Goal: Task Accomplishment & Management: Manage account settings

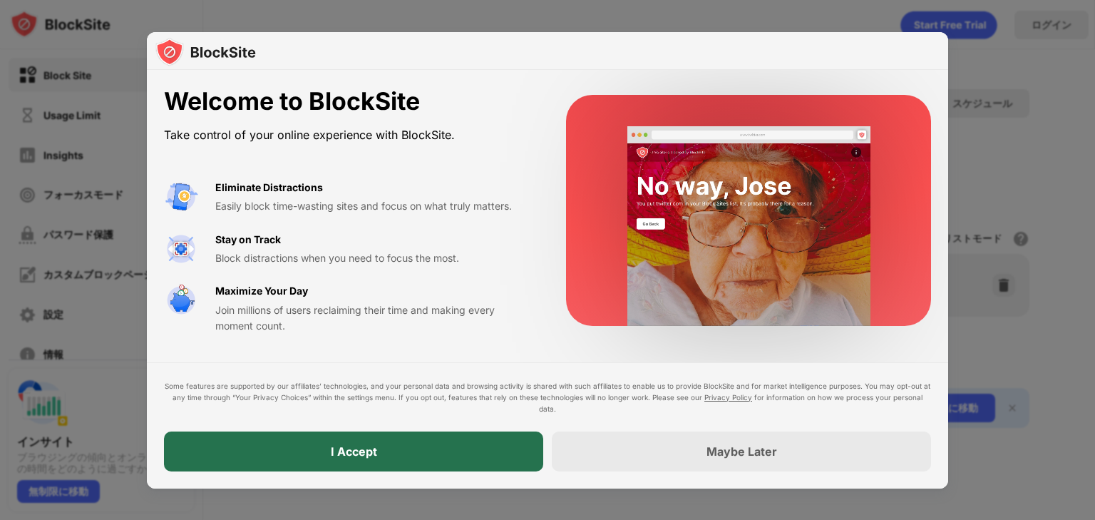
drag, startPoint x: 0, startPoint y: 0, endPoint x: 490, endPoint y: 460, distance: 672.2
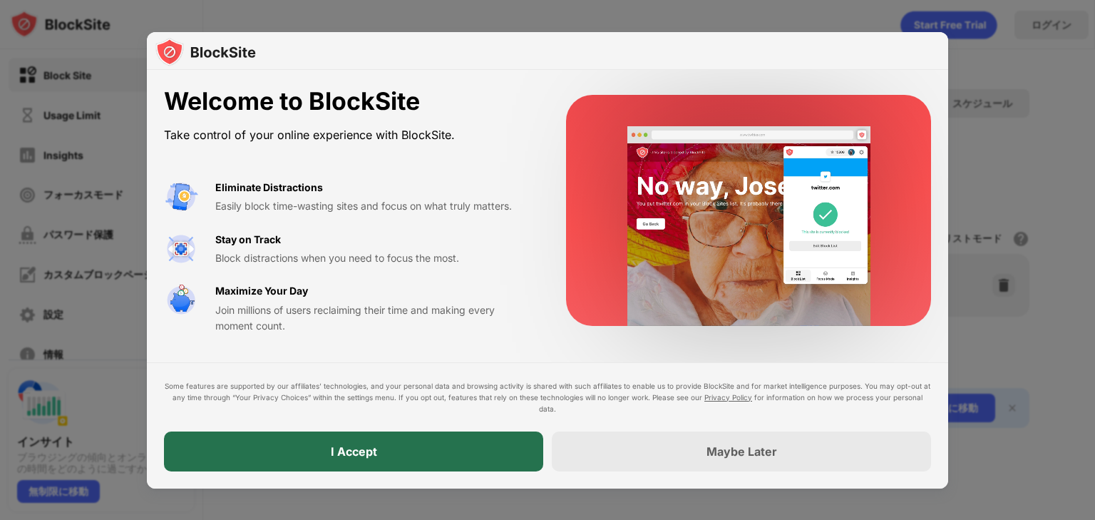
click at [490, 460] on div "I Accept" at bounding box center [353, 451] width 379 height 40
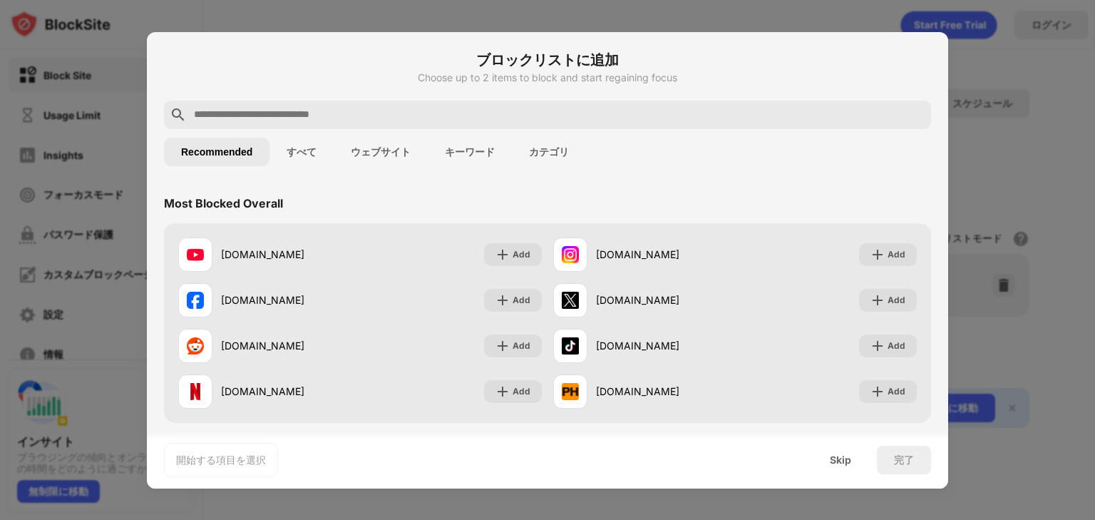
paste input "**********"
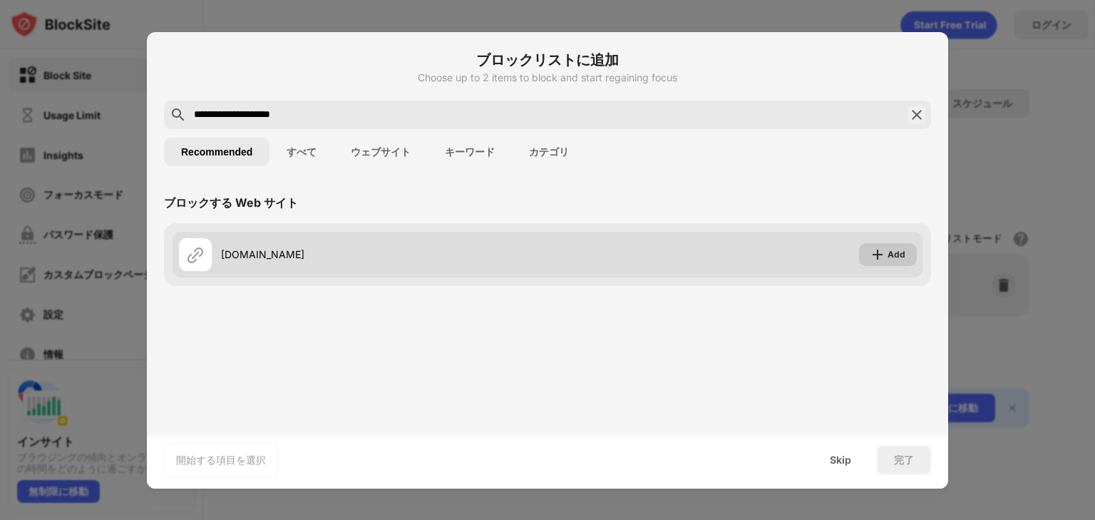
type input "**********"
click at [905, 251] on div "Add" at bounding box center [888, 254] width 58 height 23
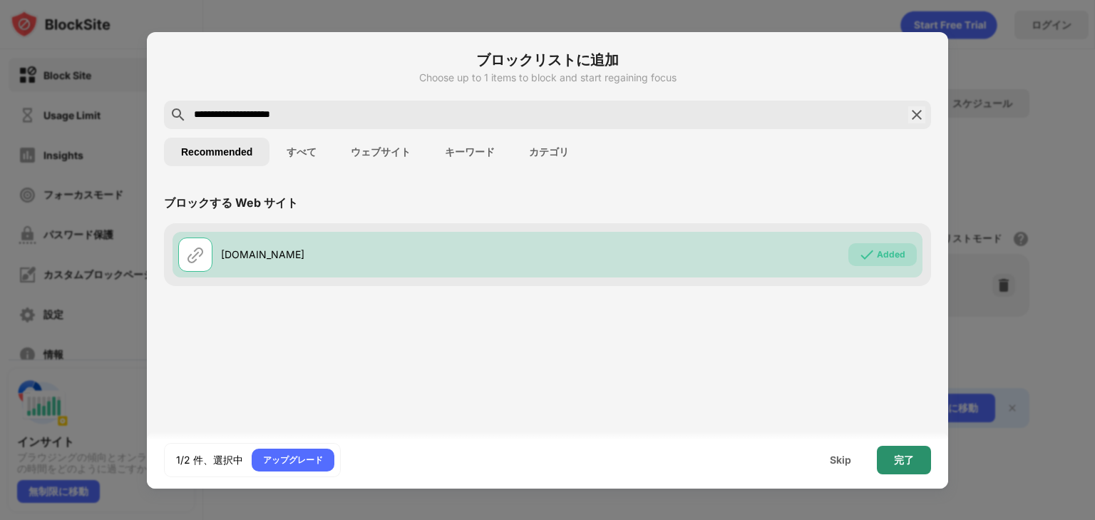
click at [894, 460] on div "完了" at bounding box center [904, 459] width 20 height 11
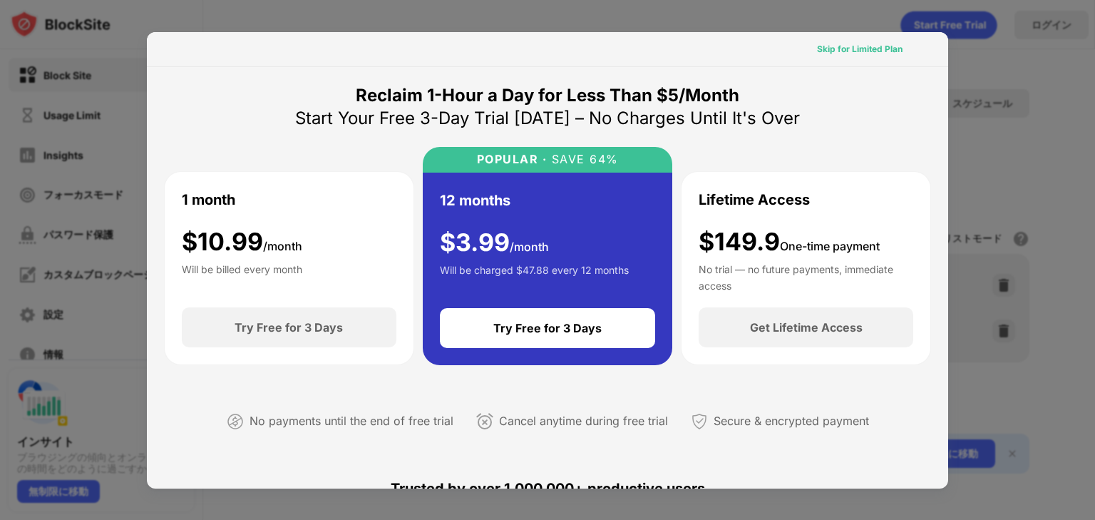
click at [845, 51] on div "Skip for Limited Plan" at bounding box center [860, 49] width 86 height 14
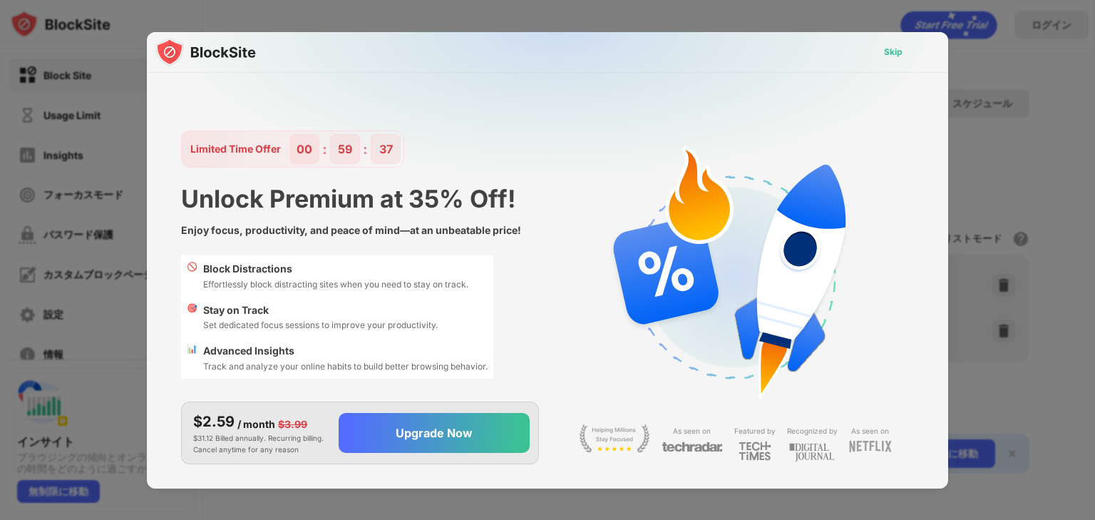
click at [887, 43] on div "Skip" at bounding box center [892, 52] width 41 height 23
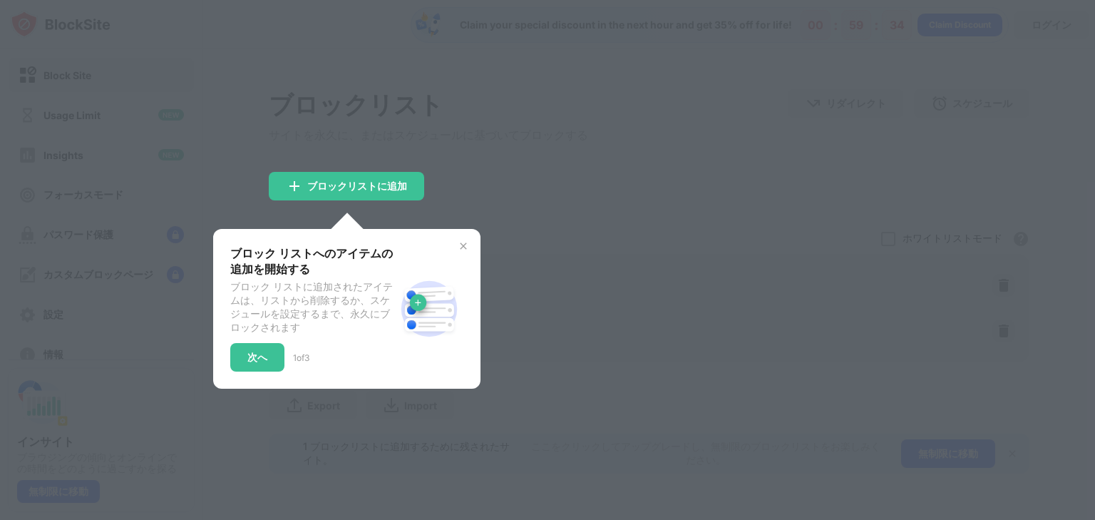
click at [465, 248] on img at bounding box center [463, 245] width 11 height 11
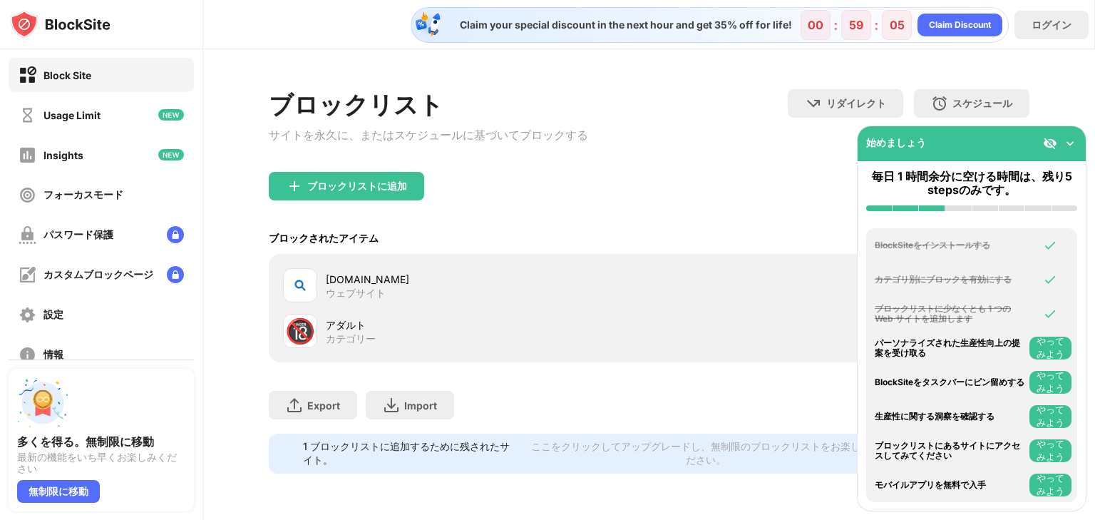
drag, startPoint x: 344, startPoint y: 334, endPoint x: 218, endPoint y: 332, distance: 125.5
click at [218, 332] on div "ブロックリスト サイトを永久に、またはスケジュールに基づいてブロックする リダイレクト クリックしてリダイレクトのウェブサイトを設定する スケジュール ブロッ…" at bounding box center [649, 281] width 892 height 464
click at [379, 192] on div "ブロックリストに追加" at bounding box center [357, 185] width 100 height 11
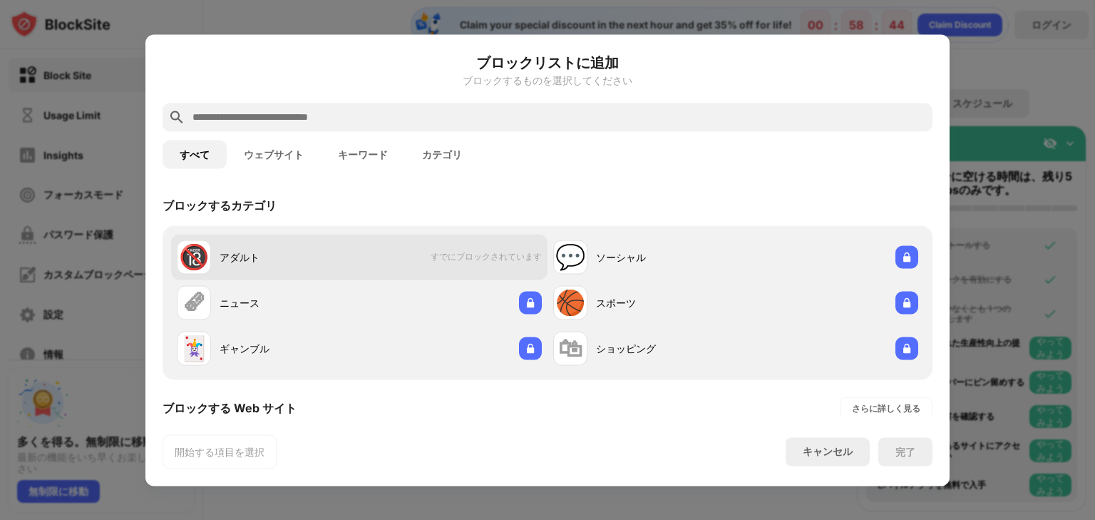
click at [477, 254] on span "すでにブロックされています" at bounding box center [486, 257] width 111 height 12
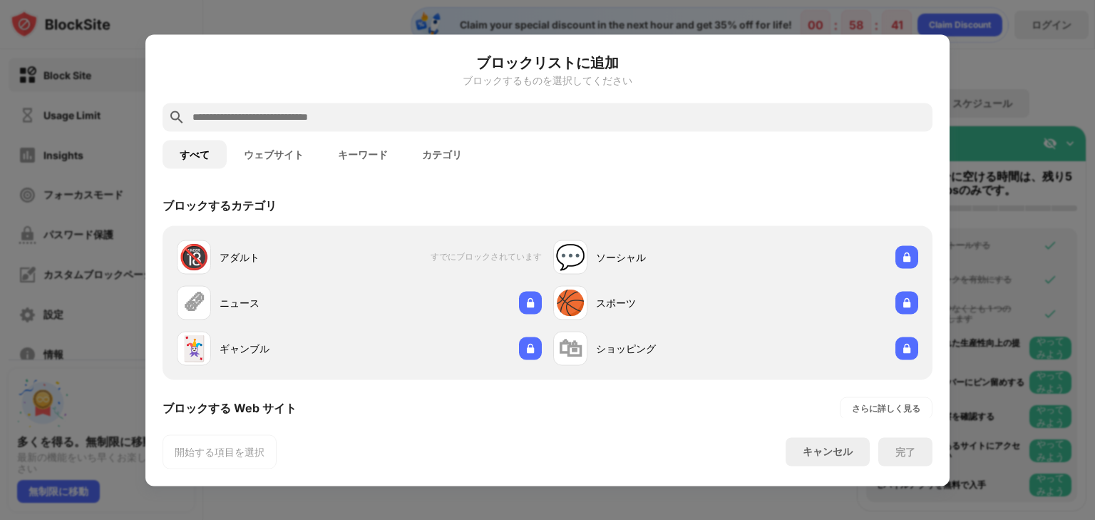
click at [815, 453] on div "キャンセル" at bounding box center [828, 452] width 50 height 14
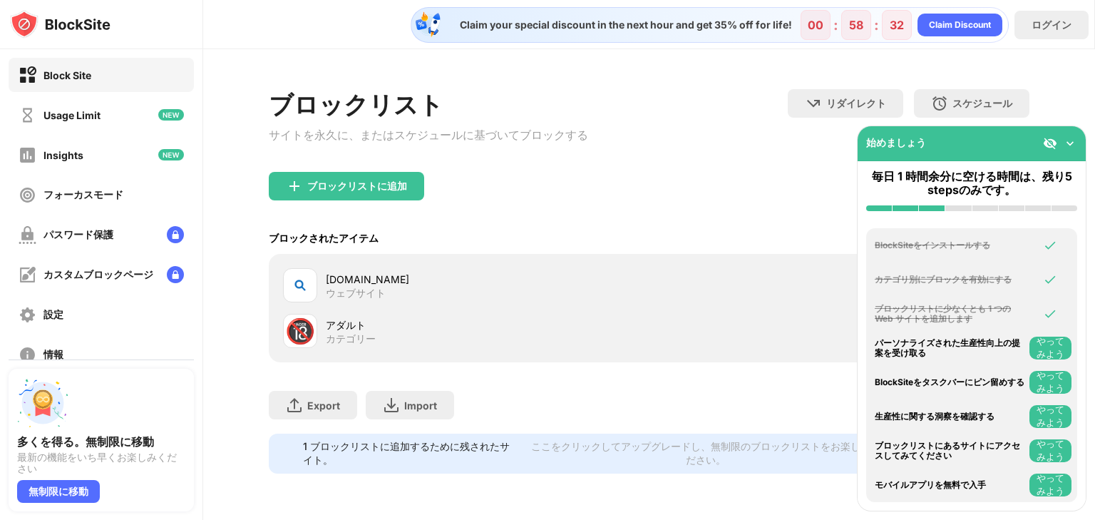
click at [388, 448] on div "1 ブロックリストに追加するために残されたサイト。" at bounding box center [411, 453] width 217 height 27
drag, startPoint x: 395, startPoint y: 286, endPoint x: 287, endPoint y: 308, distance: 109.9
click at [287, 308] on div "bing.com ウェブサイト" at bounding box center [648, 285] width 743 height 46
click at [309, 299] on div at bounding box center [300, 285] width 34 height 34
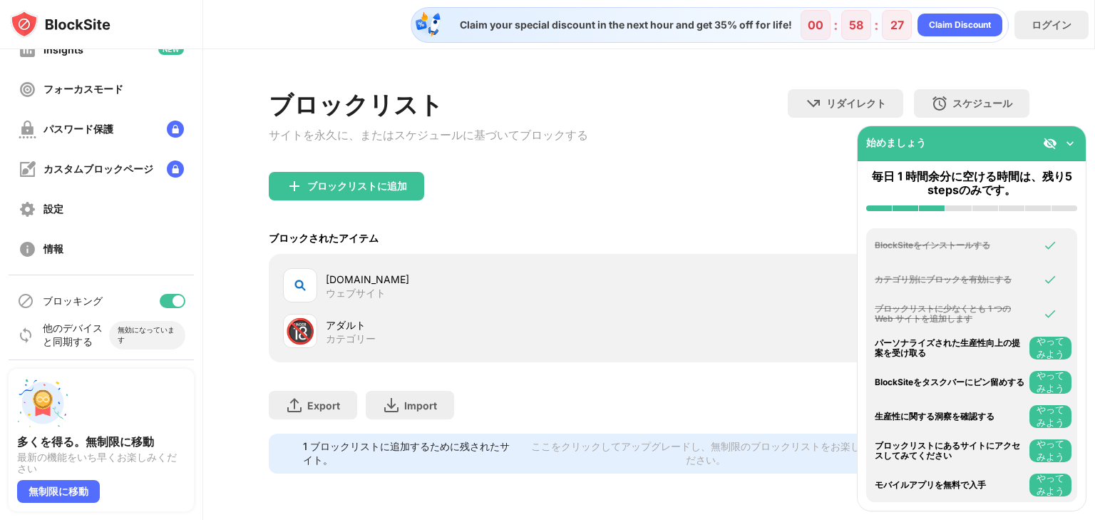
scroll to position [106, 0]
click at [172, 303] on div at bounding box center [177, 299] width 11 height 11
click at [324, 314] on div "🔞 アダルト カテゴリー" at bounding box center [648, 331] width 743 height 46
click at [158, 289] on div "ブロッキング" at bounding box center [101, 300] width 185 height 34
click at [307, 189] on div "ブロックリストに追加" at bounding box center [357, 185] width 100 height 11
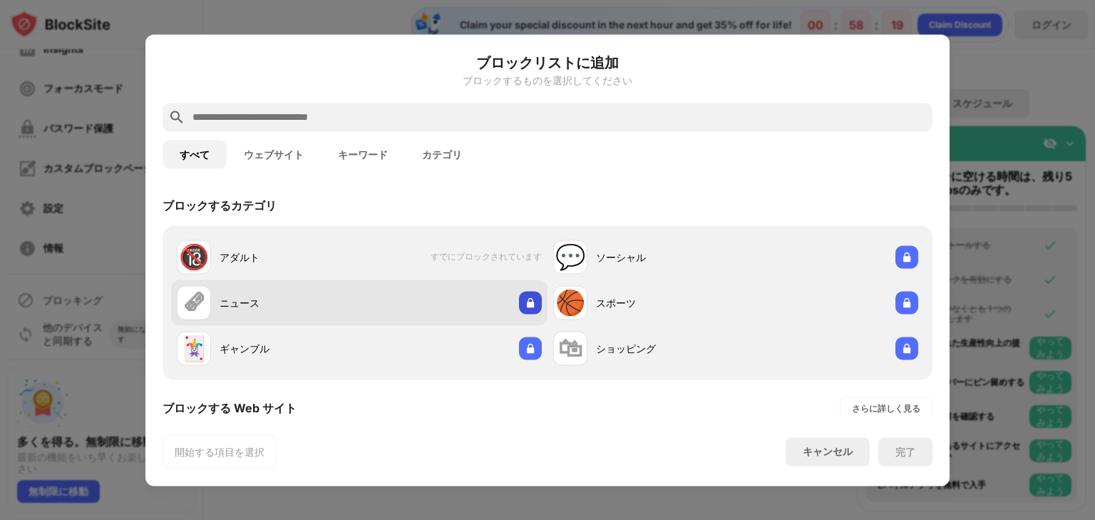
click at [533, 297] on div at bounding box center [530, 302] width 23 height 23
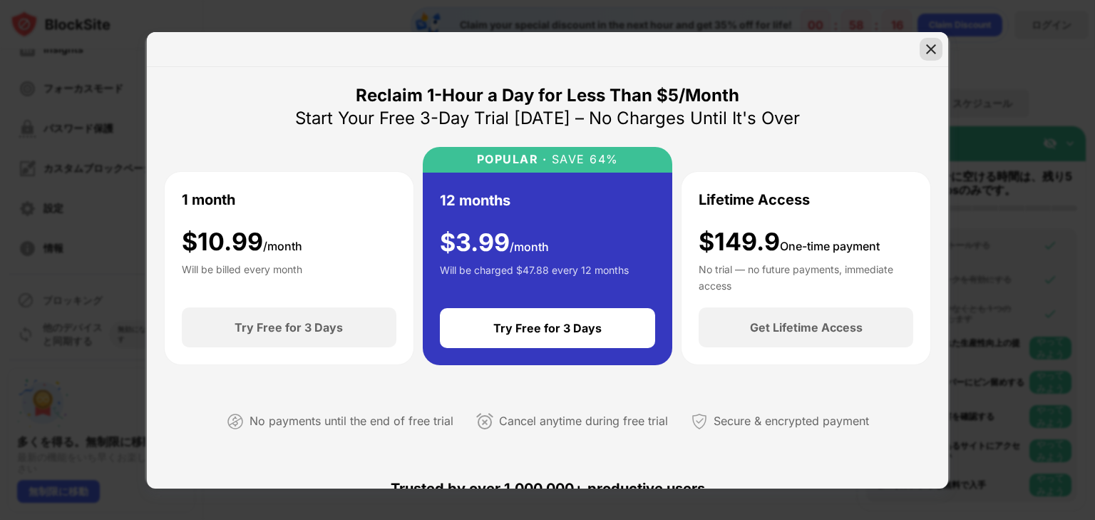
click at [922, 46] on div at bounding box center [930, 49] width 23 height 23
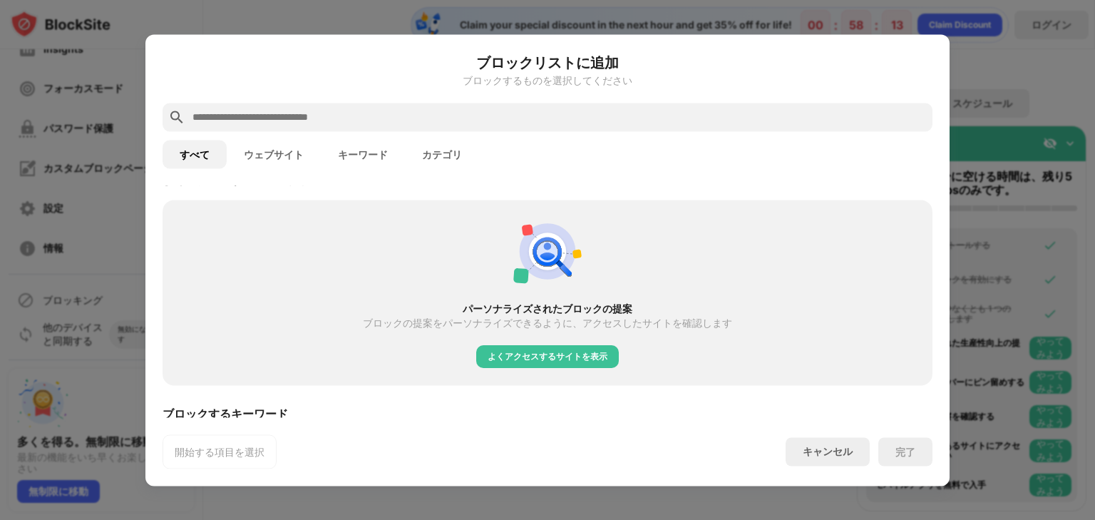
scroll to position [684, 0]
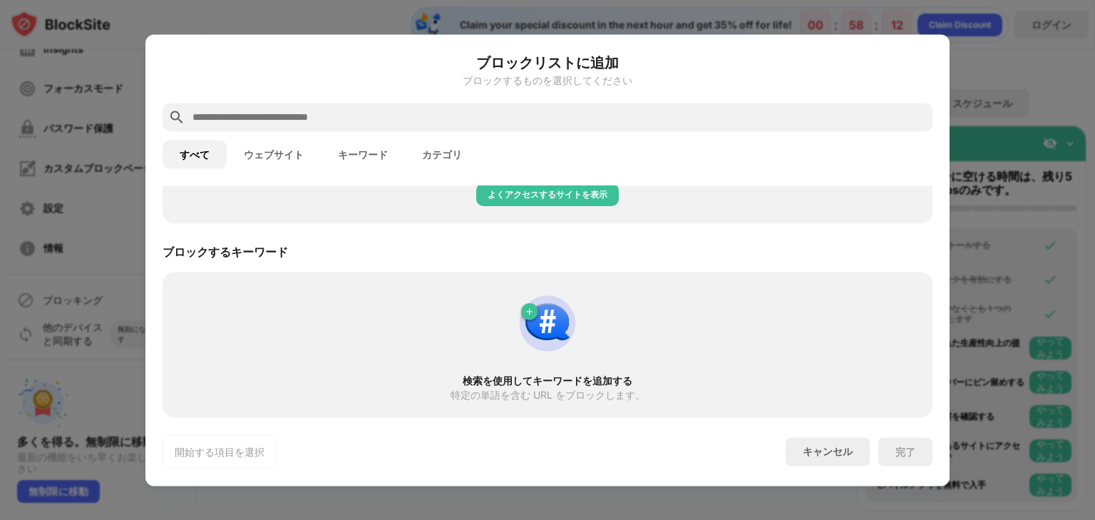
click at [279, 149] on button "ウェブサイト" at bounding box center [274, 154] width 94 height 29
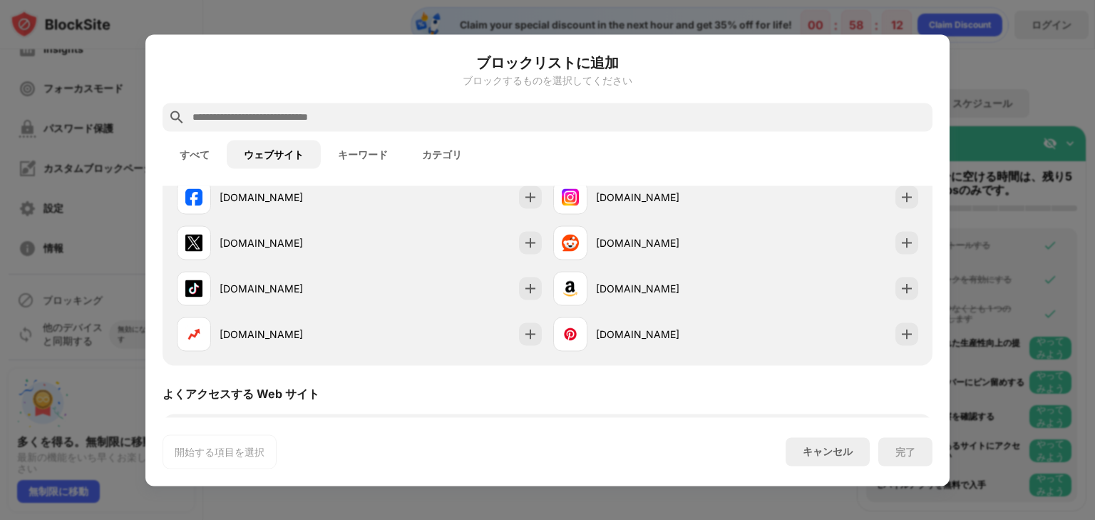
scroll to position [0, 0]
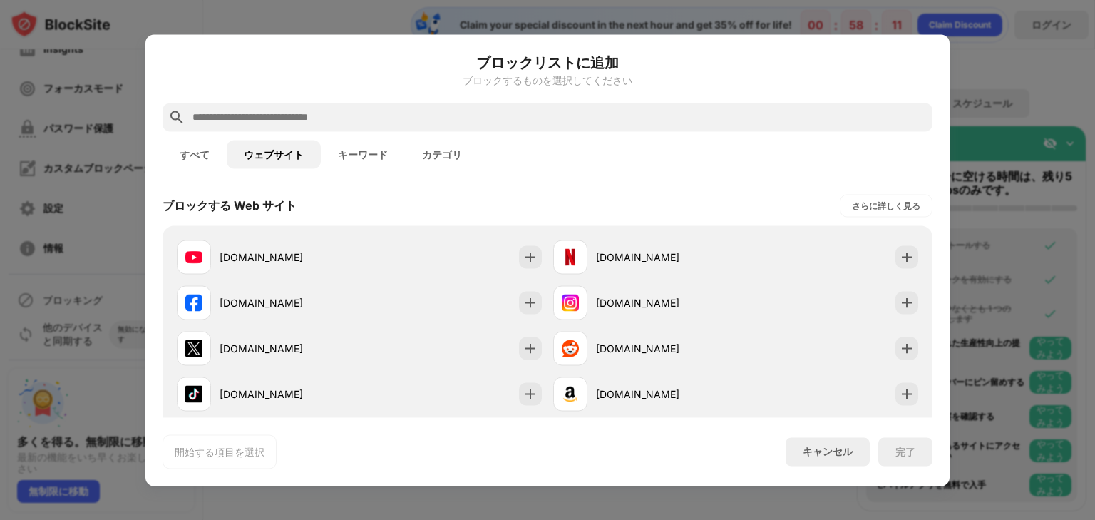
click at [374, 140] on button "キーワード" at bounding box center [363, 154] width 84 height 29
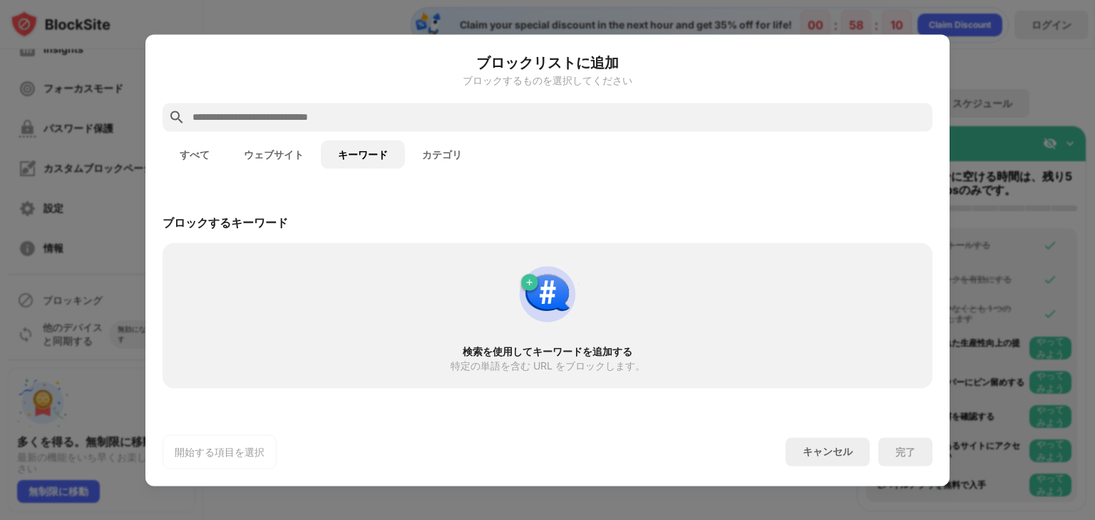
click at [428, 138] on div "すべて ウェブサイト キーワード カテゴリ" at bounding box center [548, 154] width 770 height 46
click at [436, 150] on button "カテゴリ" at bounding box center [442, 154] width 74 height 29
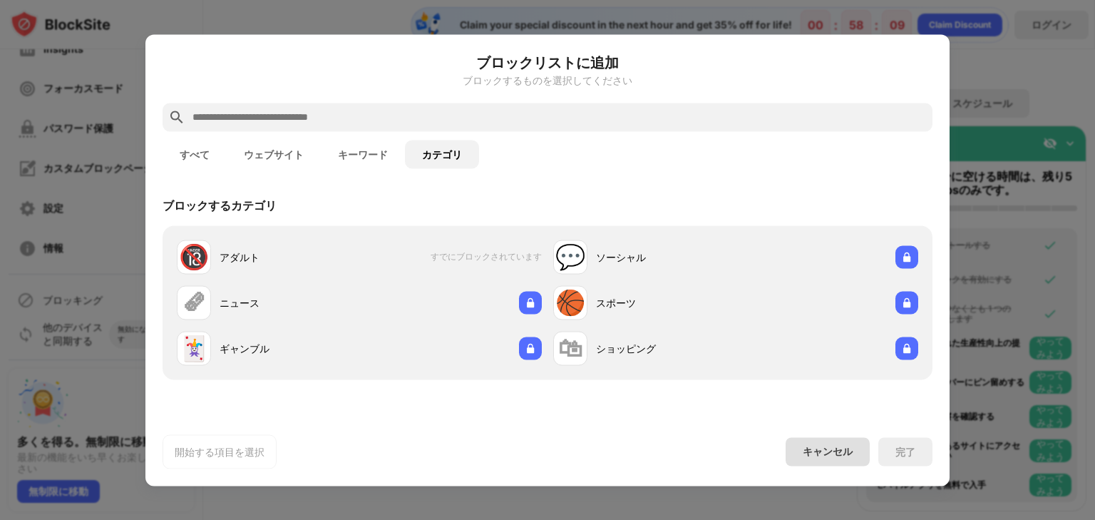
drag, startPoint x: 815, startPoint y: 453, endPoint x: 835, endPoint y: 379, distance: 76.1
click at [815, 452] on div "キャンセル" at bounding box center [828, 452] width 50 height 14
